Goal: Transaction & Acquisition: Purchase product/service

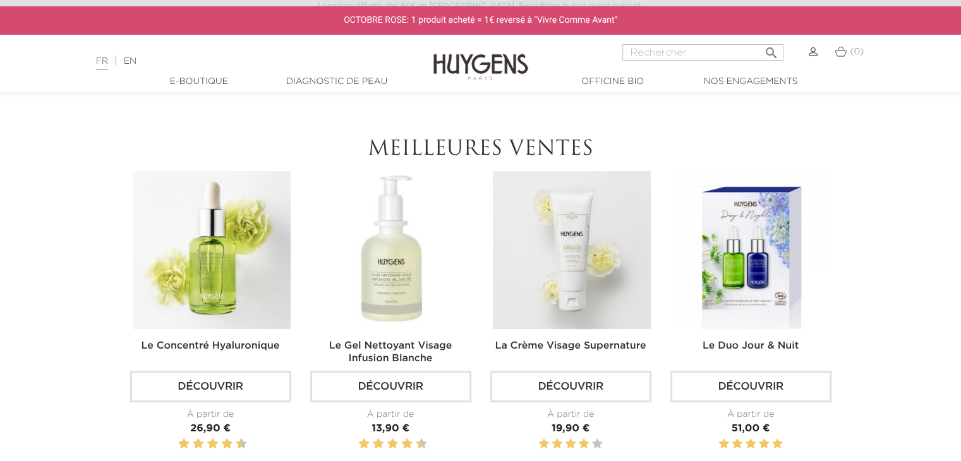
scroll to position [349, 0]
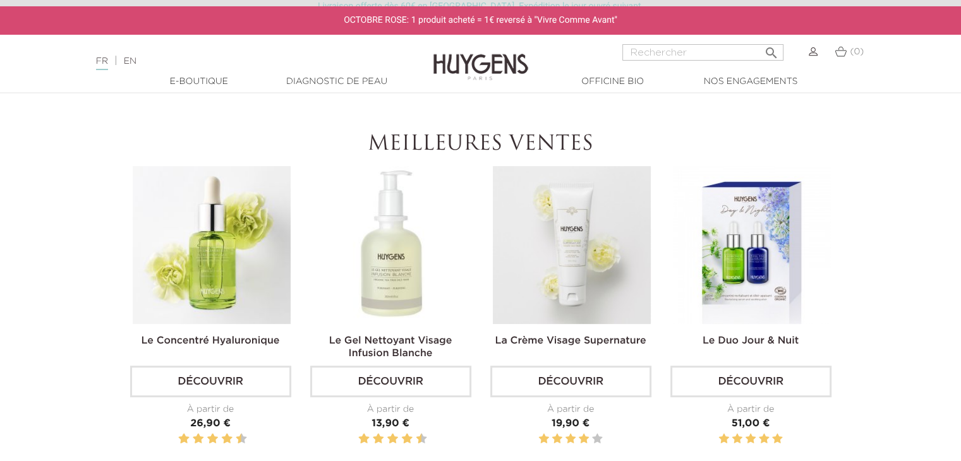
click at [203, 282] on img at bounding box center [212, 245] width 158 height 158
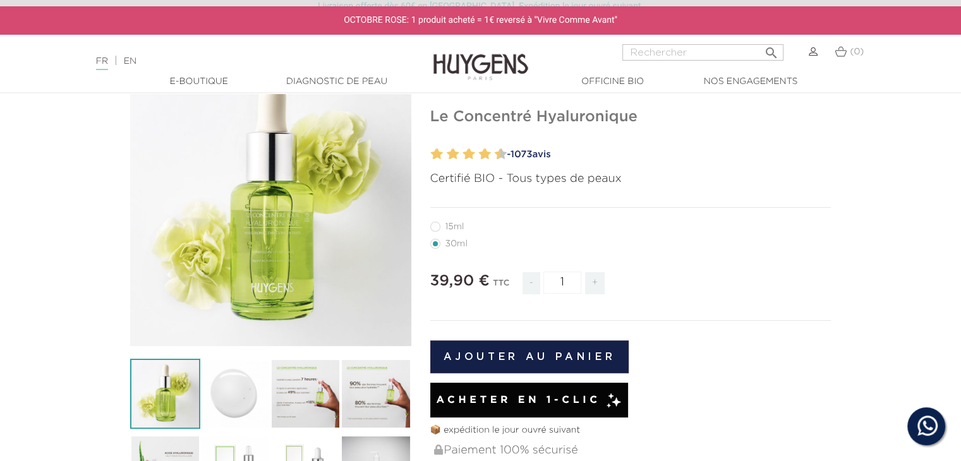
scroll to position [168, 0]
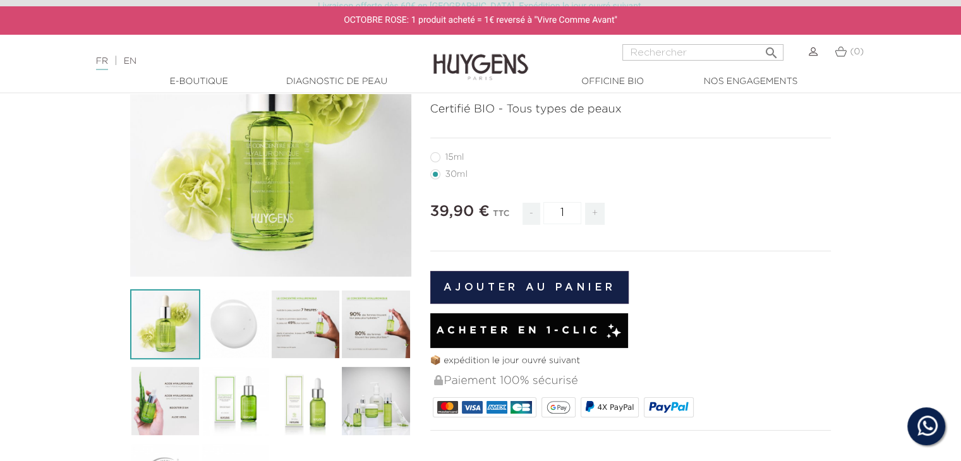
click at [250, 339] on img at bounding box center [235, 324] width 70 height 70
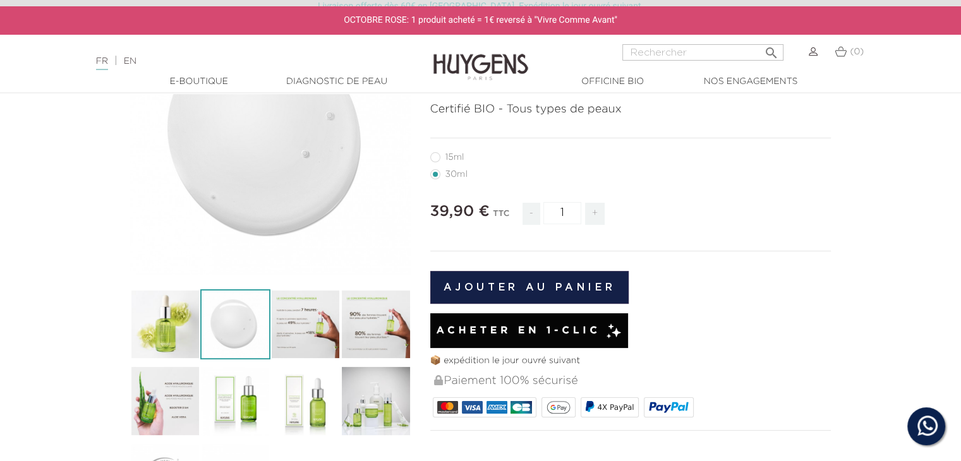
click at [312, 334] on img at bounding box center [305, 324] width 70 height 70
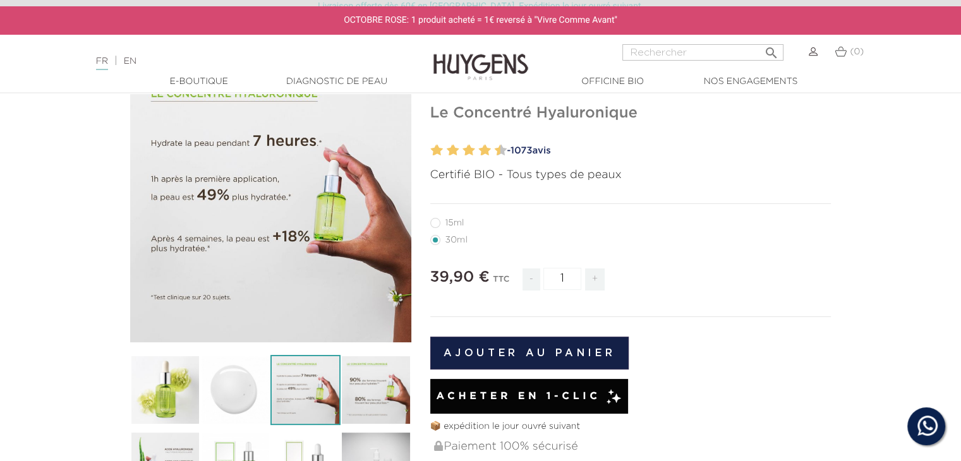
scroll to position [101, 0]
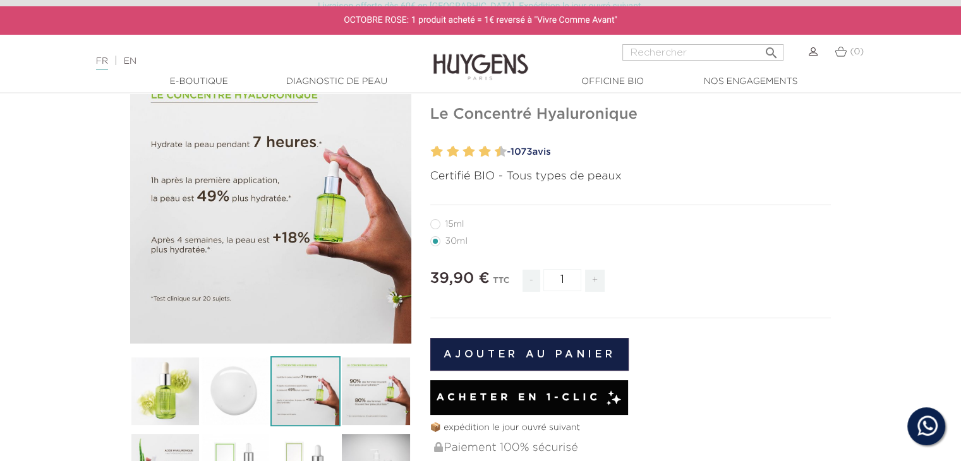
click at [392, 386] on img at bounding box center [376, 391] width 70 height 70
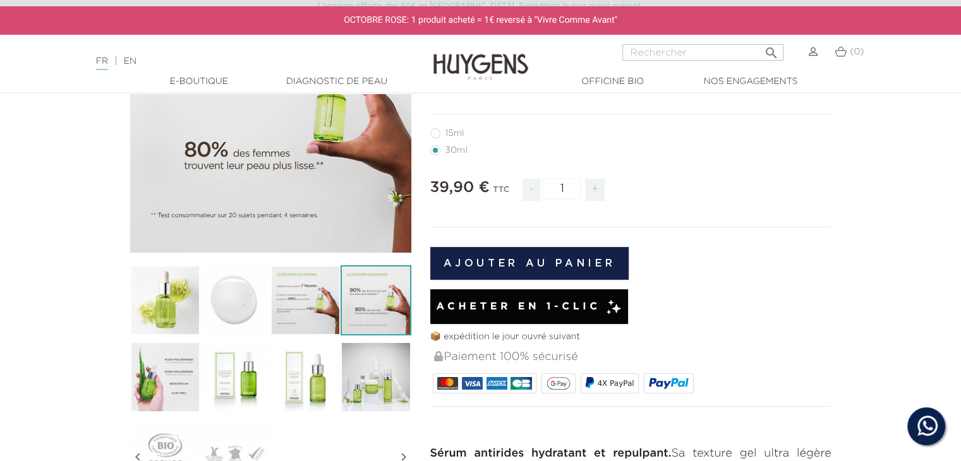
scroll to position [222, 0]
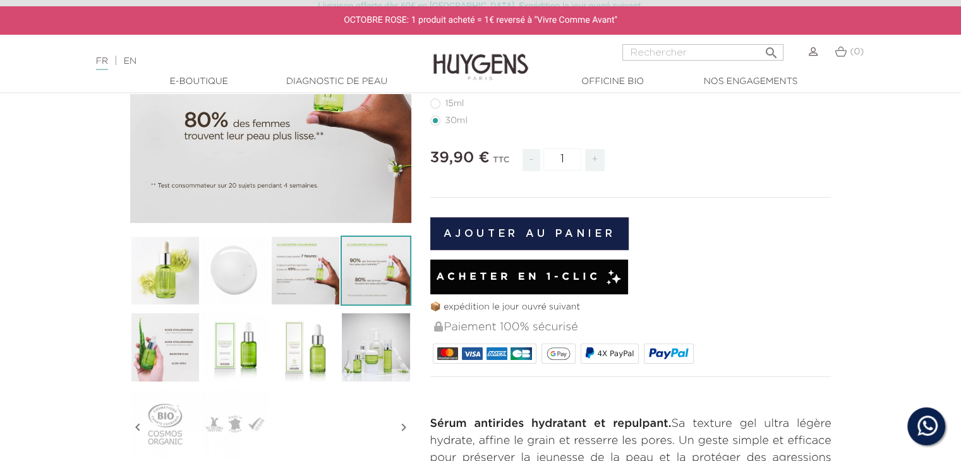
click at [173, 342] on img at bounding box center [165, 347] width 70 height 70
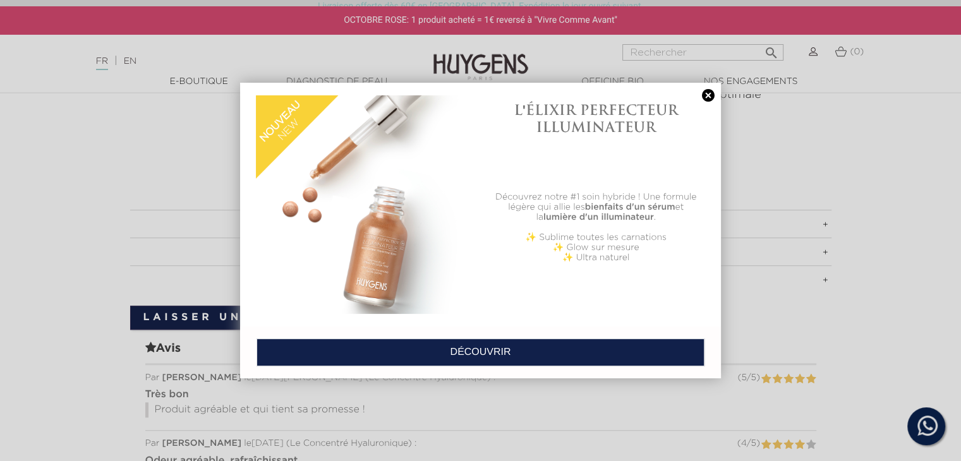
scroll to position [839, 0]
click at [705, 91] on link at bounding box center [709, 95] width 18 height 13
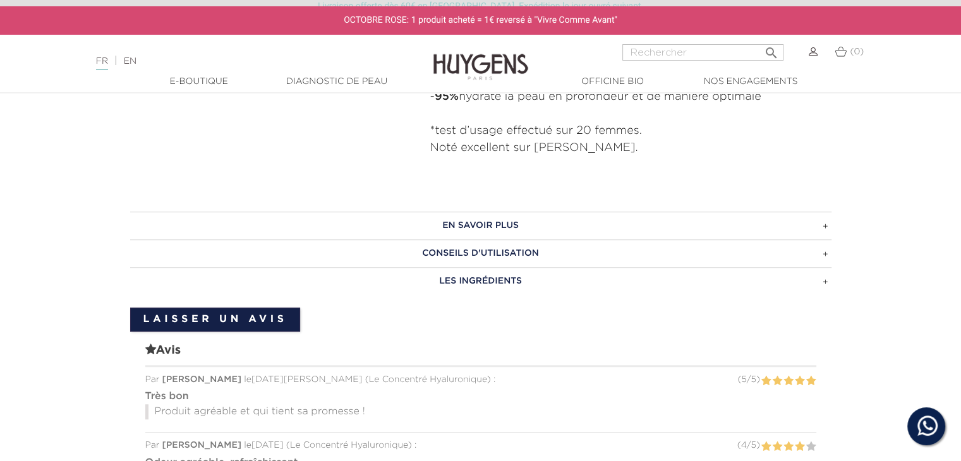
click at [544, 226] on h3 "EN SAVOIR PLUS" at bounding box center [481, 226] width 702 height 28
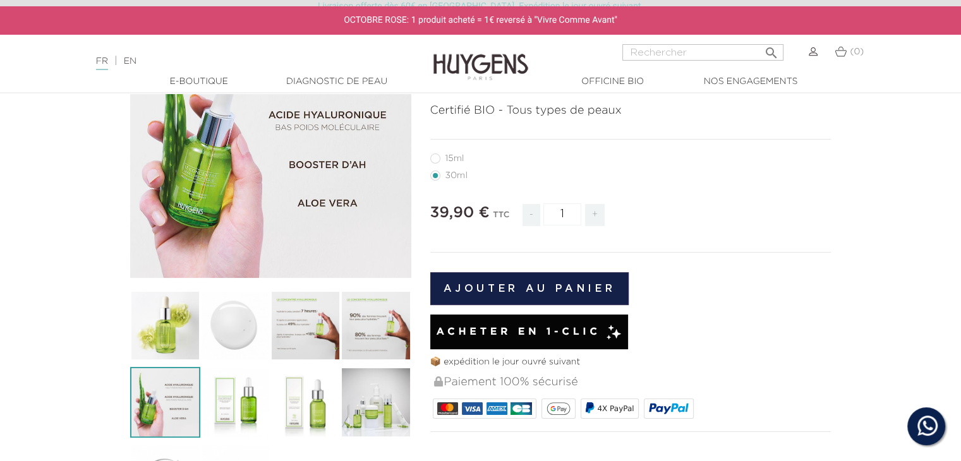
scroll to position [60, 0]
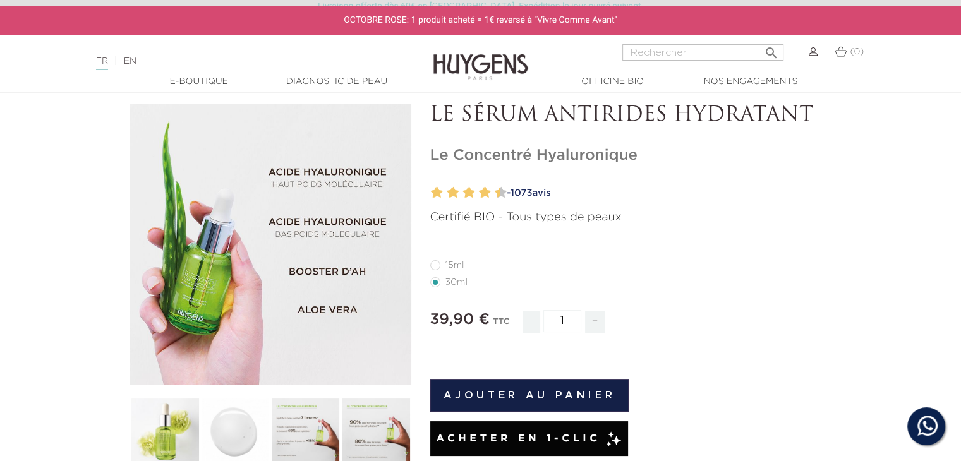
click at [169, 423] on img at bounding box center [165, 433] width 70 height 70
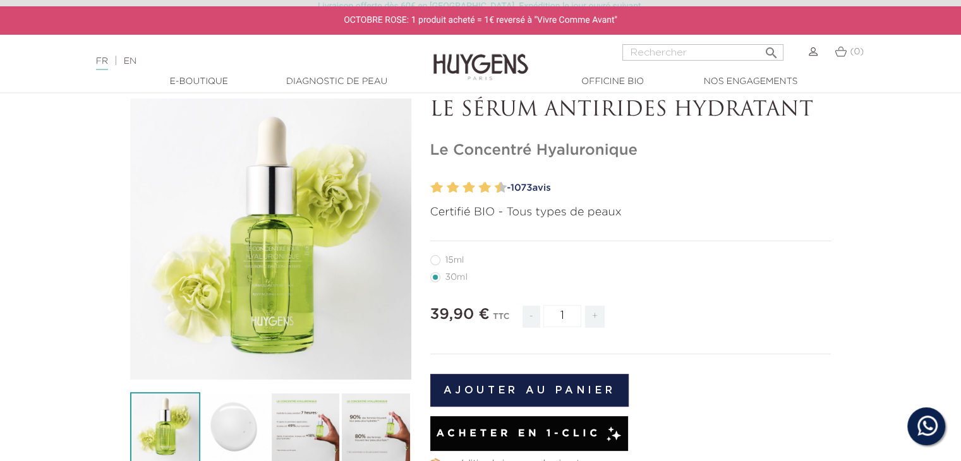
scroll to position [67, 0]
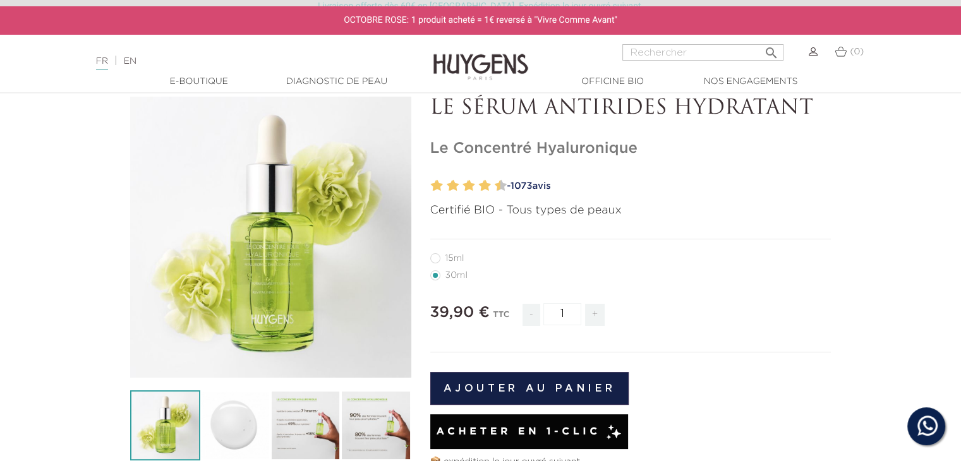
click at [226, 228] on div "" at bounding box center [270, 237] width 281 height 281
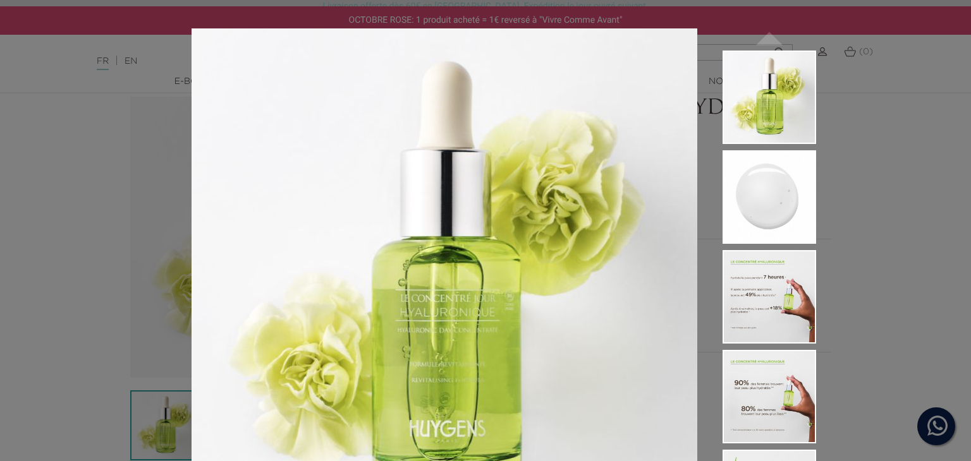
click at [892, 147] on div "Certifié BIO - Tous types de peaux  " at bounding box center [485, 230] width 971 height 461
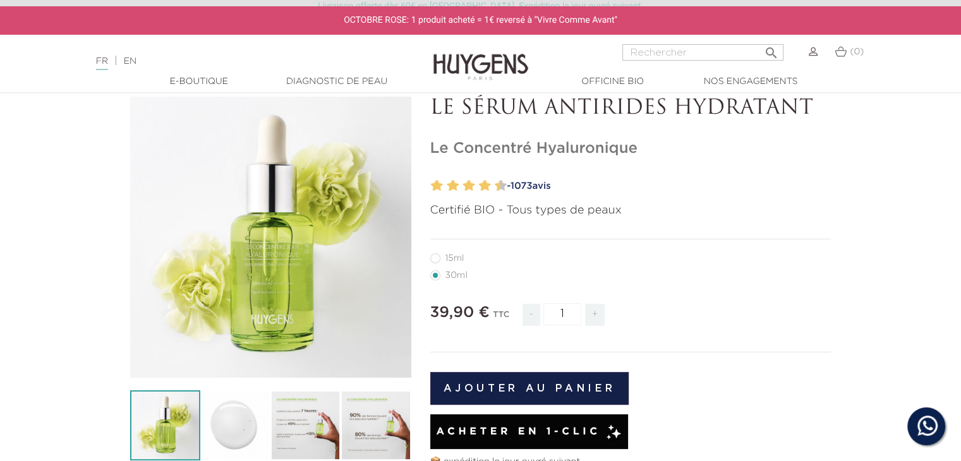
scroll to position [0, 0]
